Goal: Find contact information

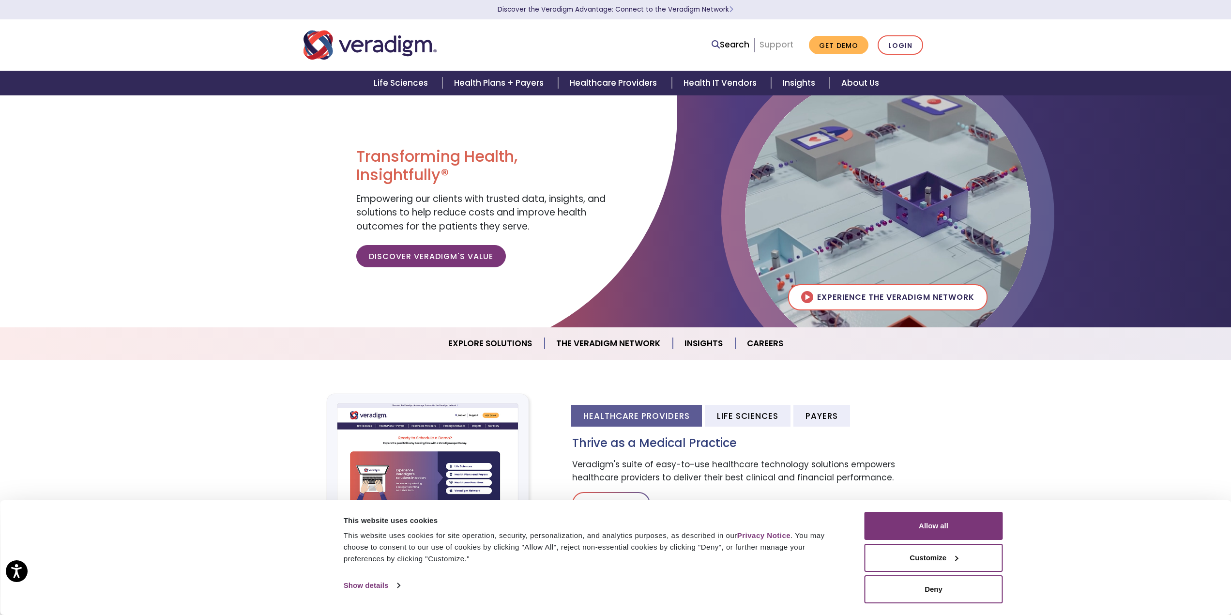
click at [778, 43] on link "Support" at bounding box center [776, 45] width 34 height 12
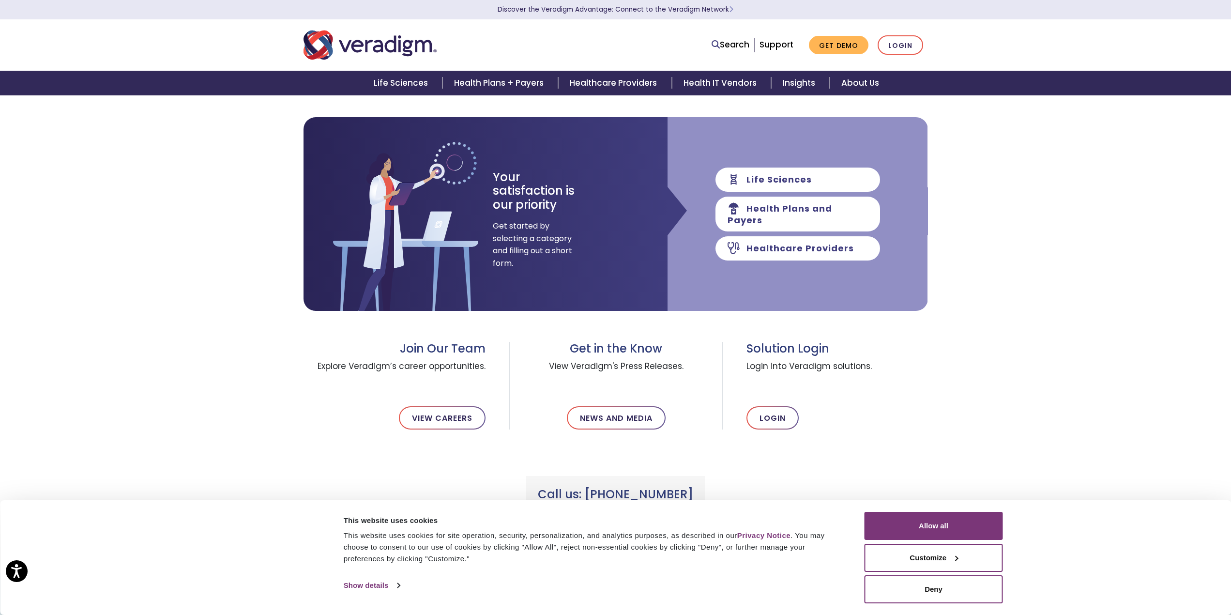
scroll to position [97, 0]
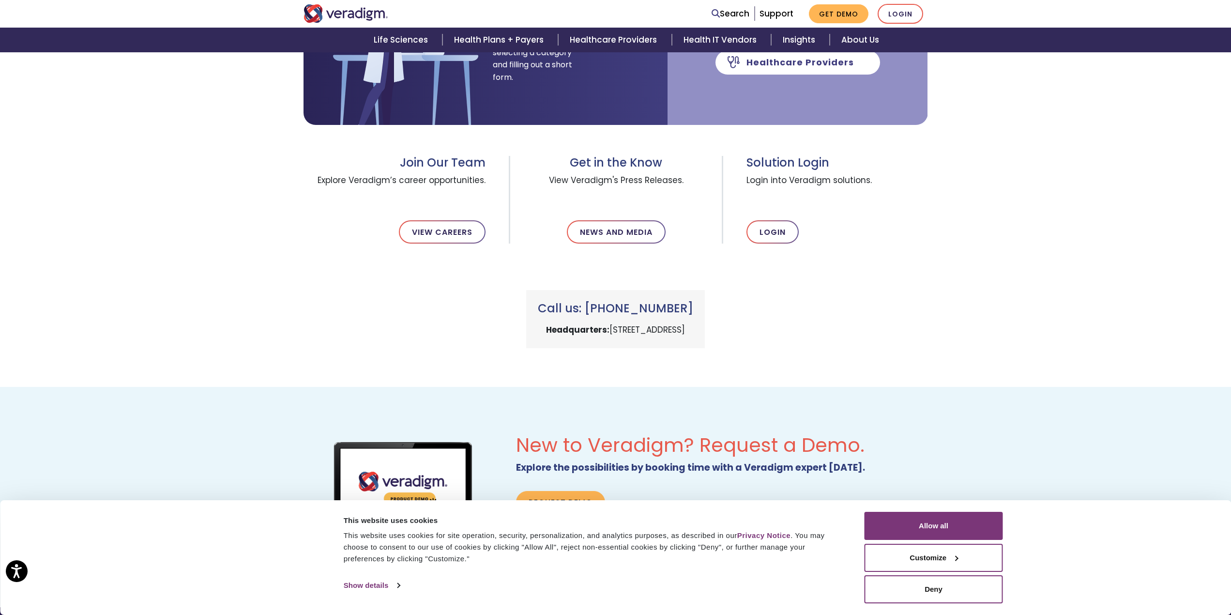
scroll to position [290, 0]
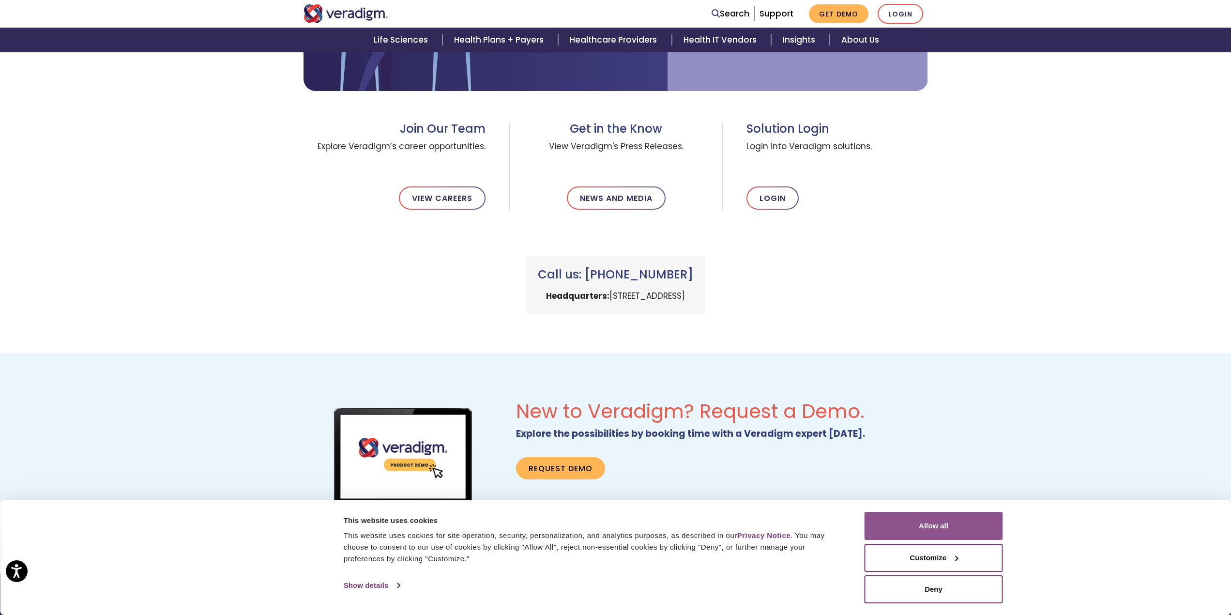
drag, startPoint x: 938, startPoint y: 530, endPoint x: 942, endPoint y: 526, distance: 5.5
click at [939, 529] on button "Allow all" at bounding box center [933, 526] width 138 height 28
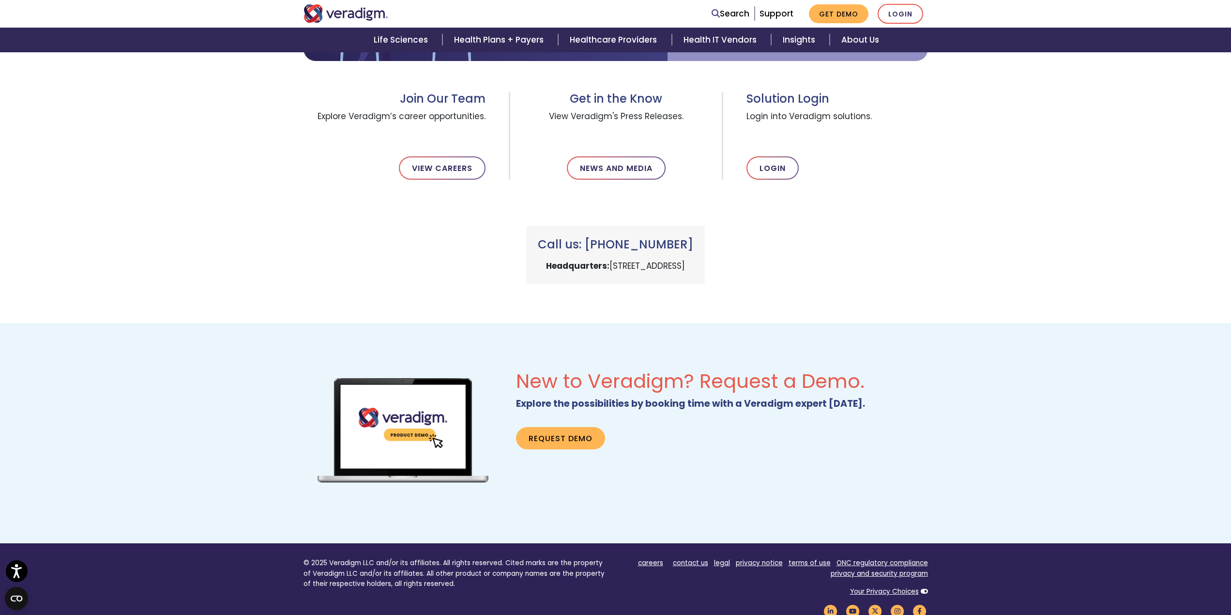
scroll to position [339, 0]
